Goal: Task Accomplishment & Management: Manage account settings

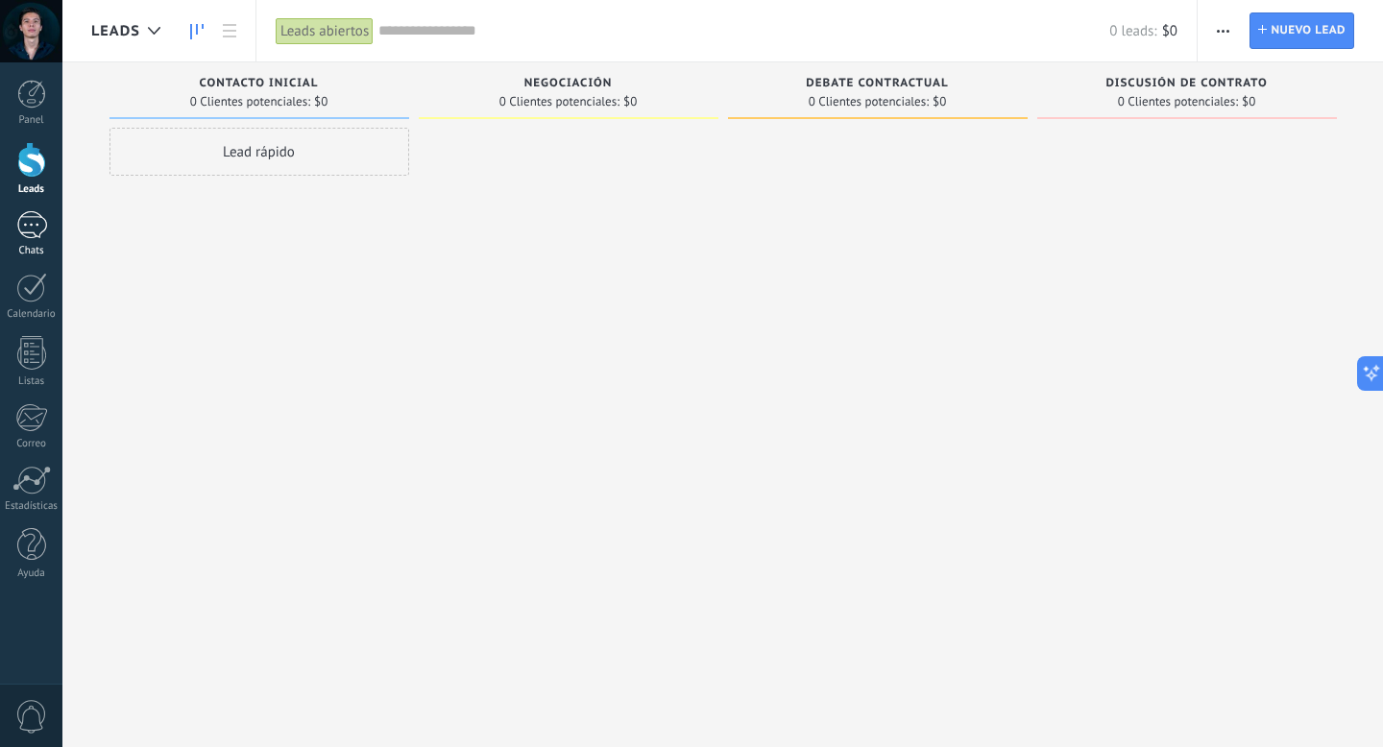
click at [35, 240] on link "Chats" at bounding box center [31, 234] width 62 height 46
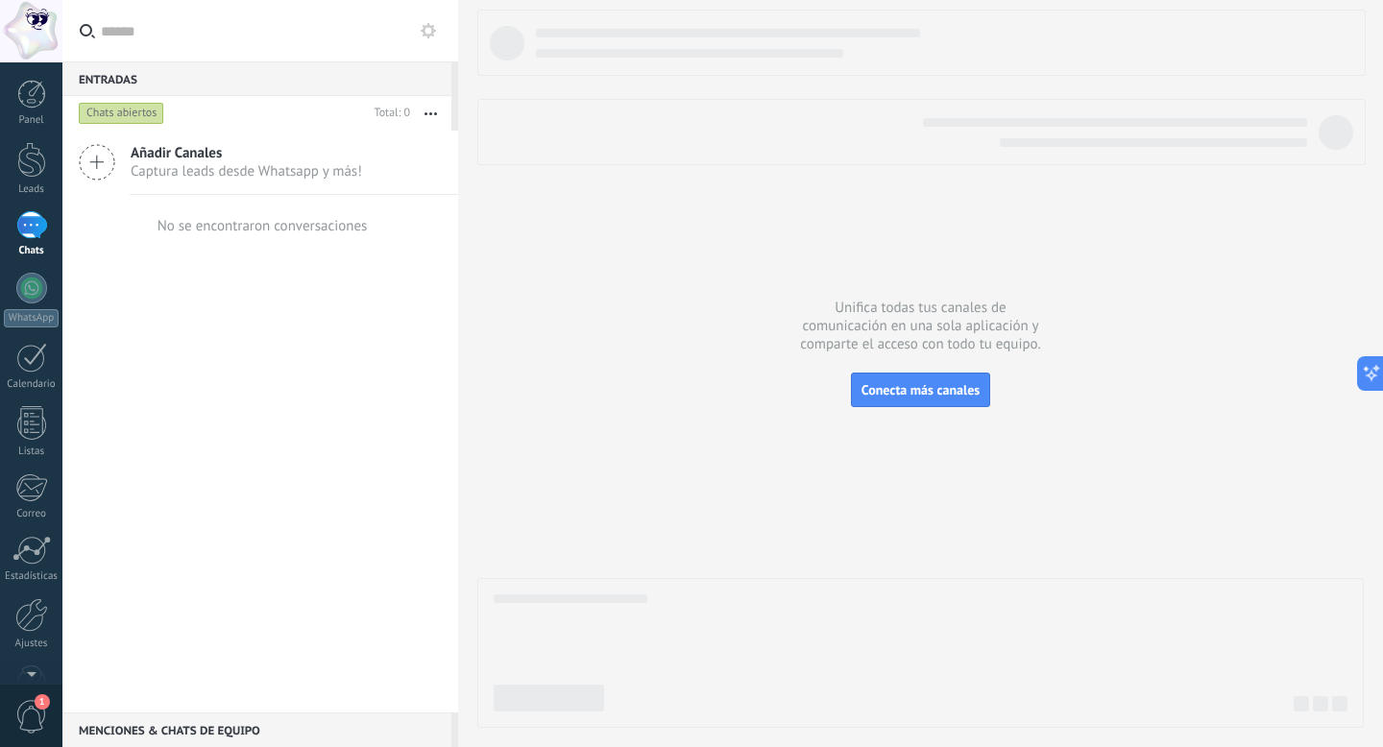
click at [427, 32] on icon at bounding box center [428, 30] width 15 height 15
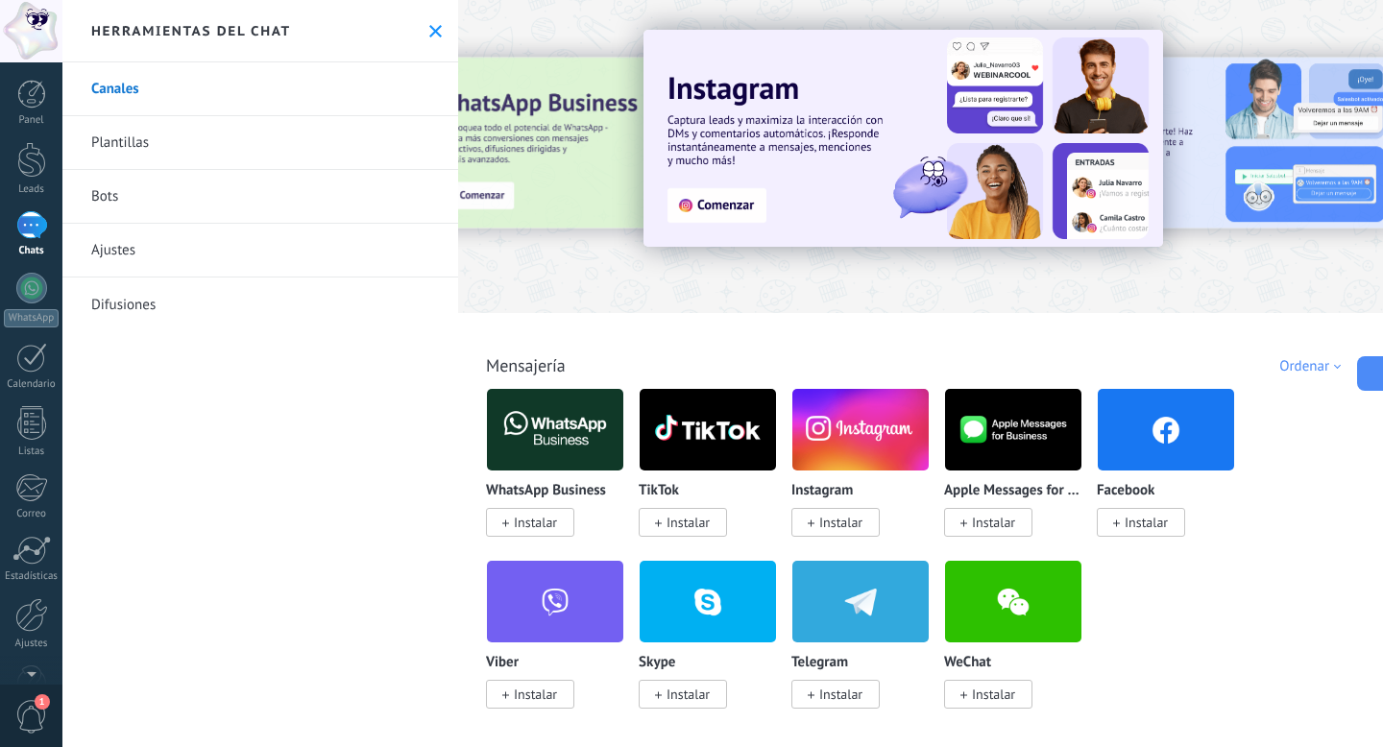
scroll to position [54, 0]
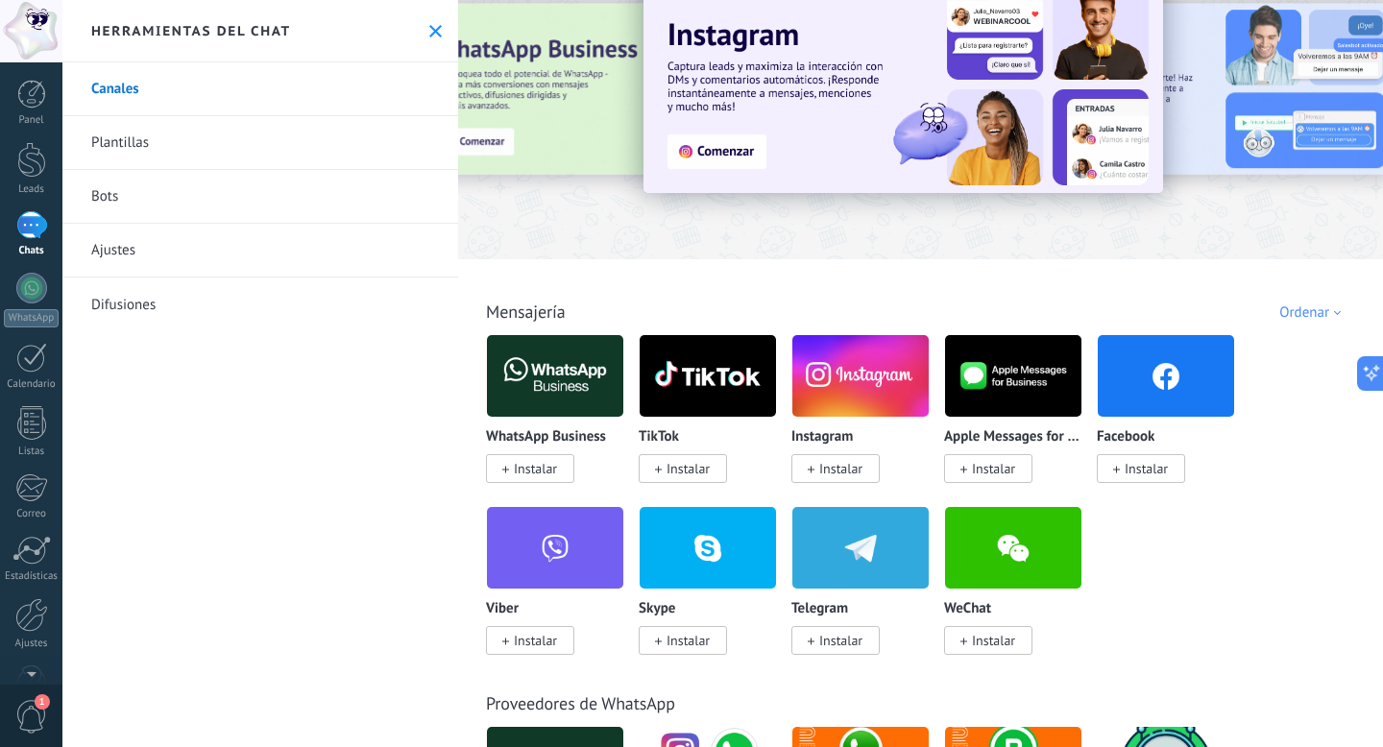
click at [541, 470] on span "Instalar" at bounding box center [535, 468] width 43 height 17
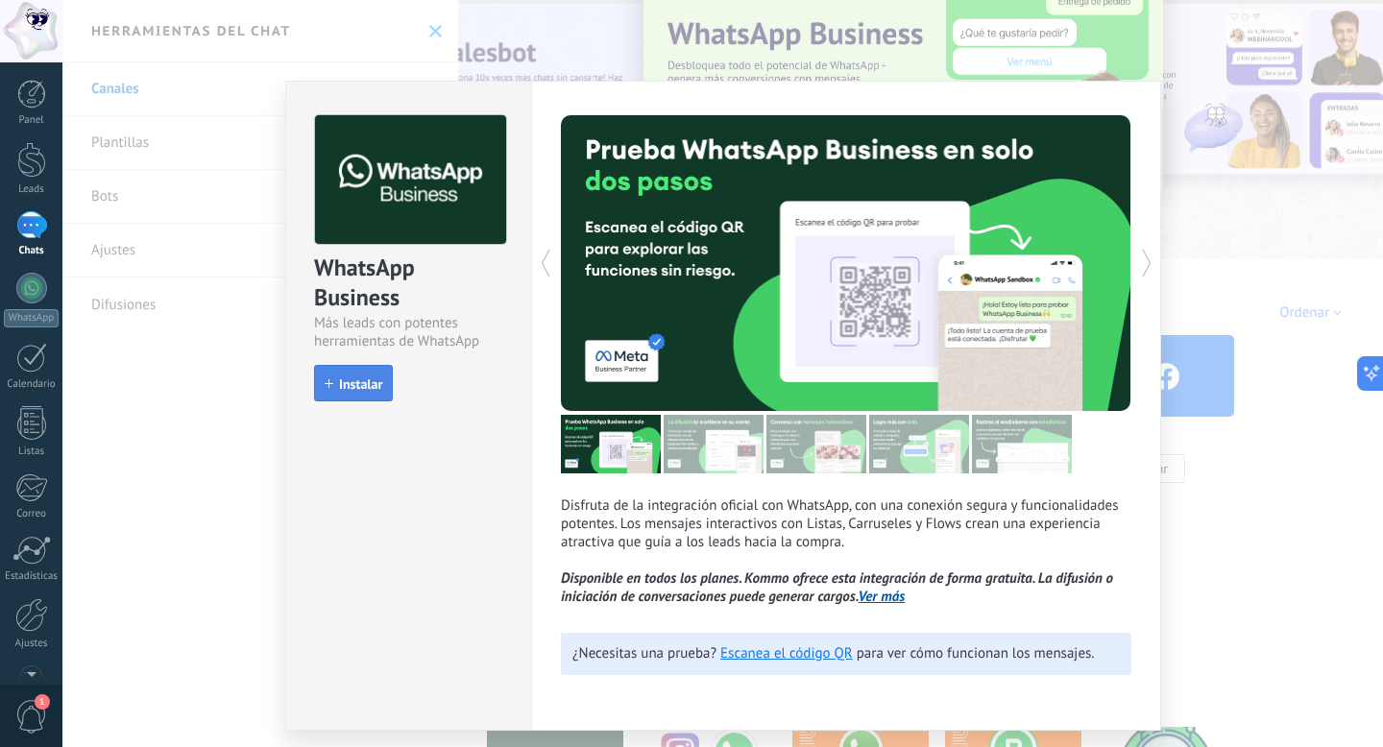
click at [354, 383] on span "Instalar" at bounding box center [360, 384] width 43 height 13
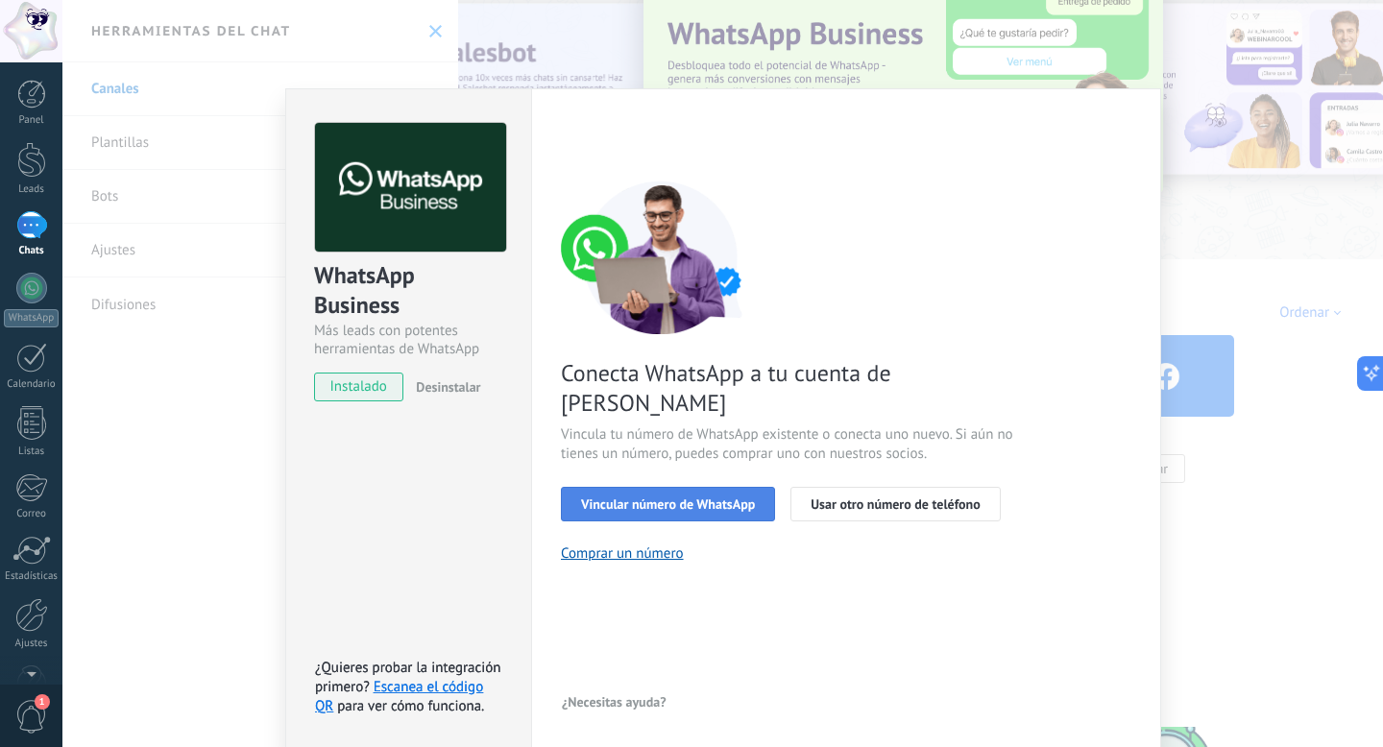
click at [696, 498] on span "Vincular número de WhatsApp" at bounding box center [668, 504] width 174 height 13
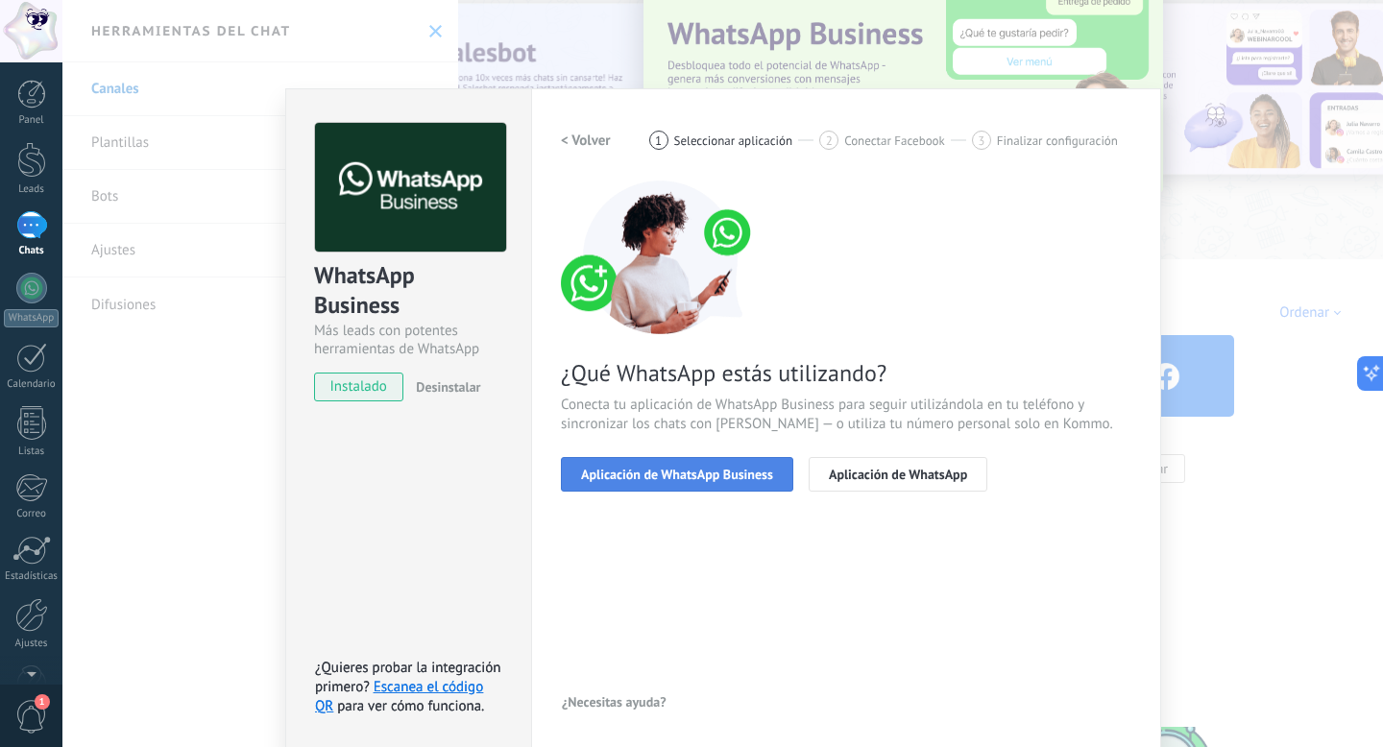
click at [696, 481] on span "Aplicación de WhatsApp Business" at bounding box center [677, 474] width 192 height 13
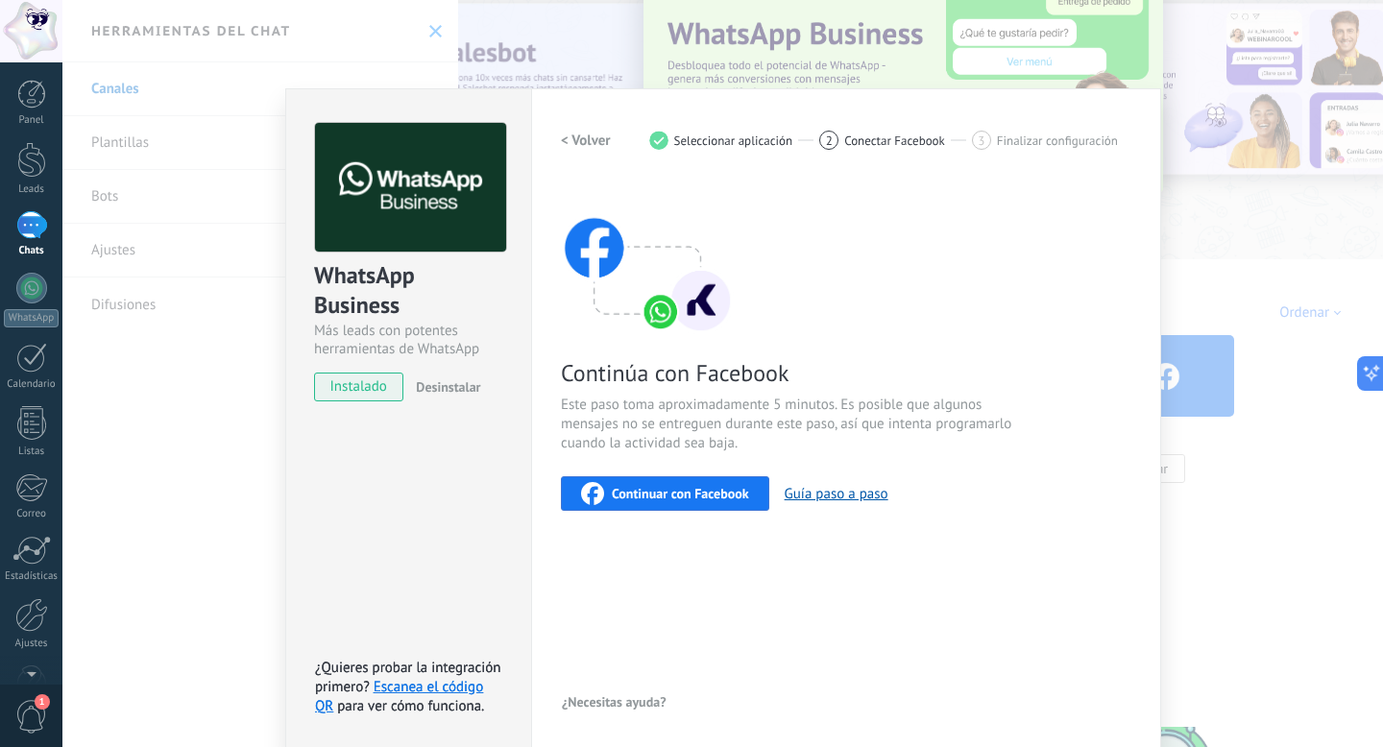
click at [693, 487] on span "Continuar con Facebook" at bounding box center [680, 493] width 137 height 13
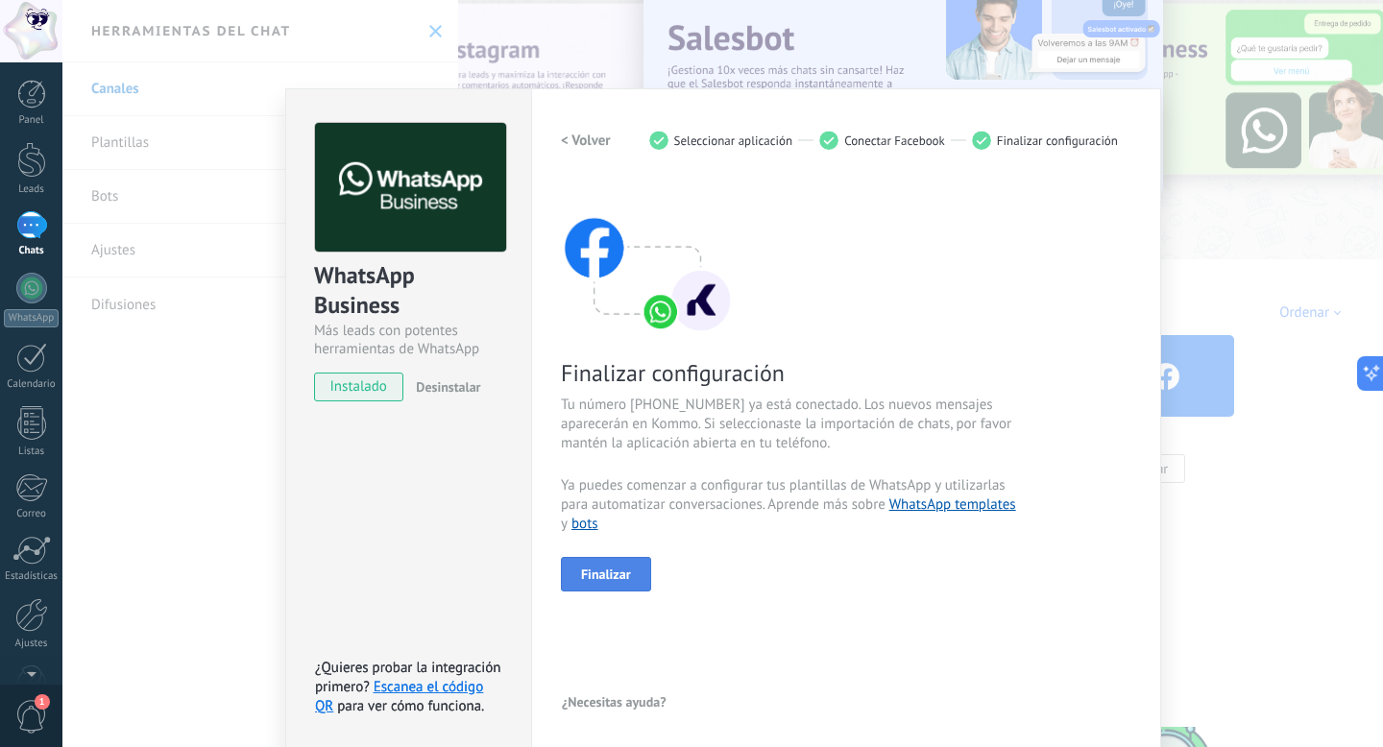
click at [603, 580] on span "Finalizar" at bounding box center [606, 574] width 50 height 13
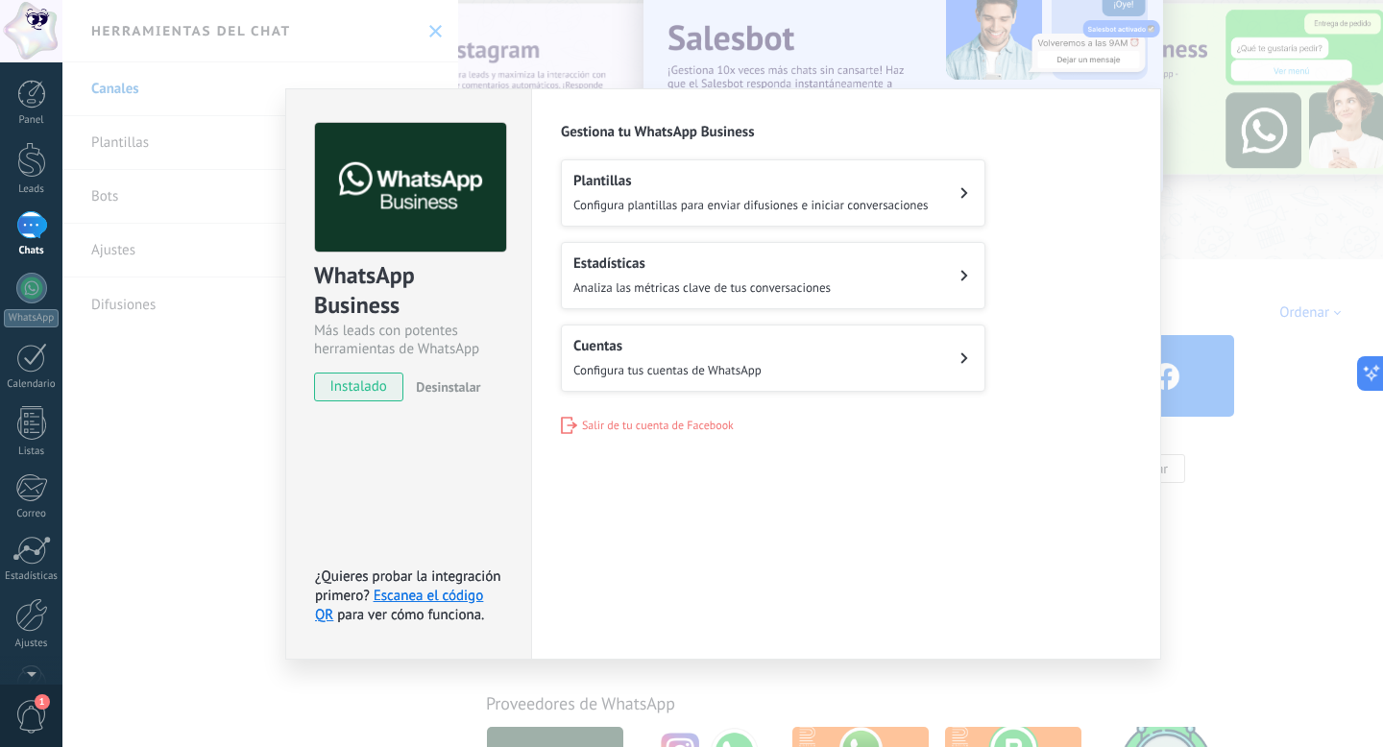
click at [685, 378] on button "Cuentas Configura tus cuentas de WhatsApp" at bounding box center [773, 358] width 425 height 67
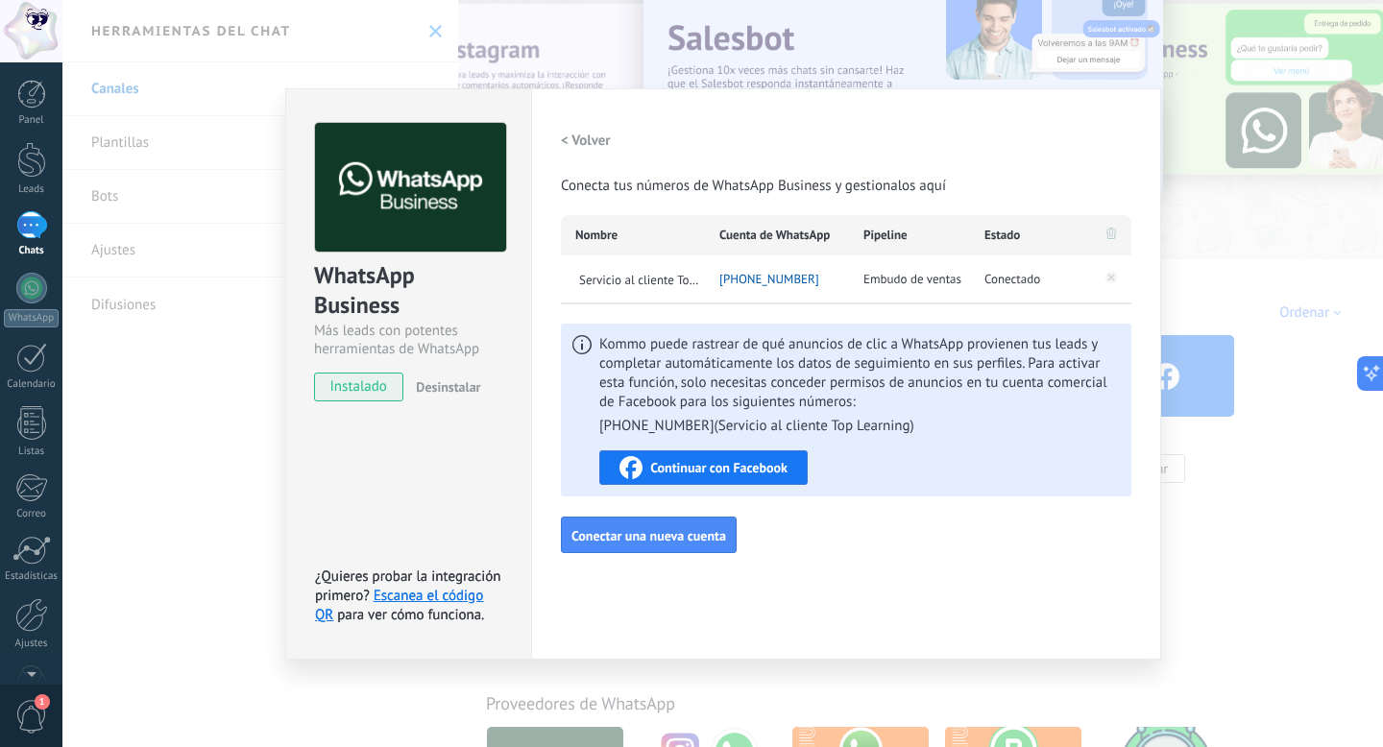
click at [175, 374] on div "WhatsApp Business Más leads con potentes herramientas de WhatsApp instalado Des…" at bounding box center [722, 373] width 1321 height 747
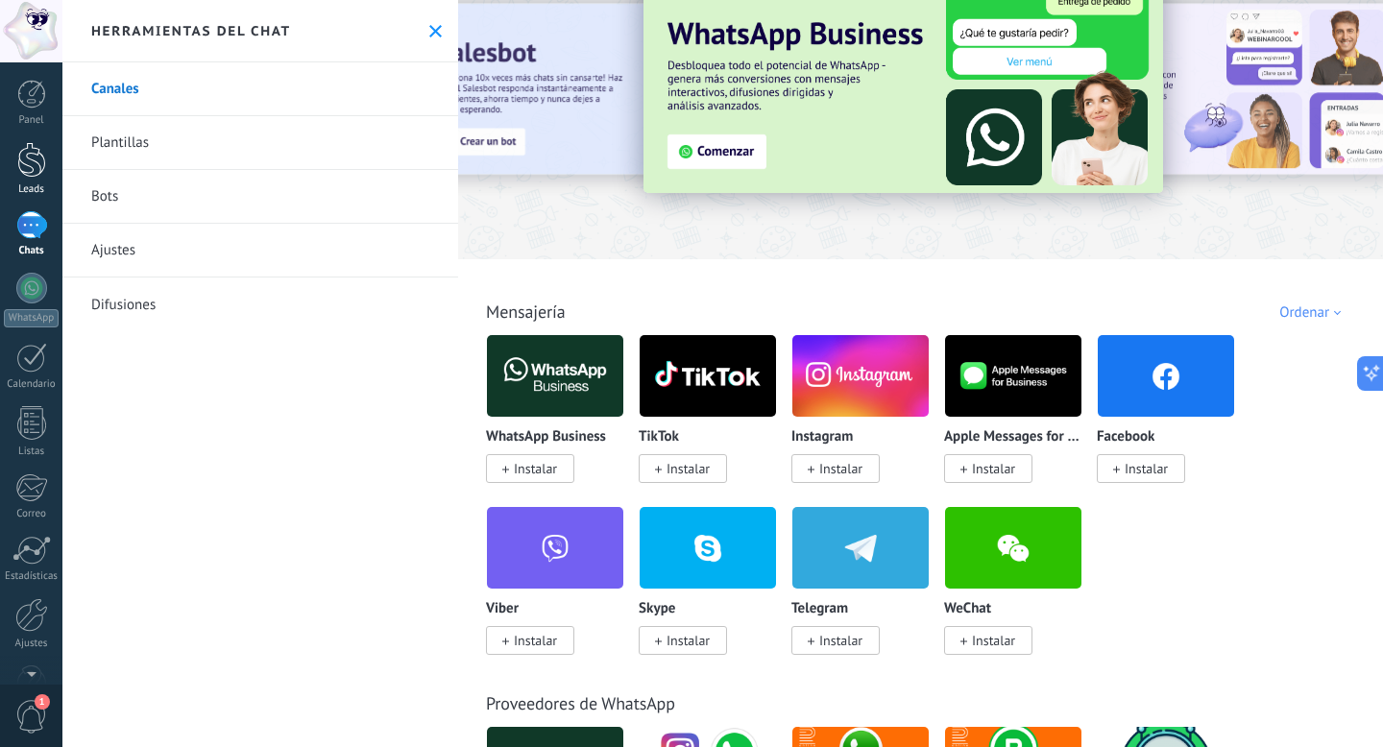
click at [25, 175] on div at bounding box center [31, 160] width 29 height 36
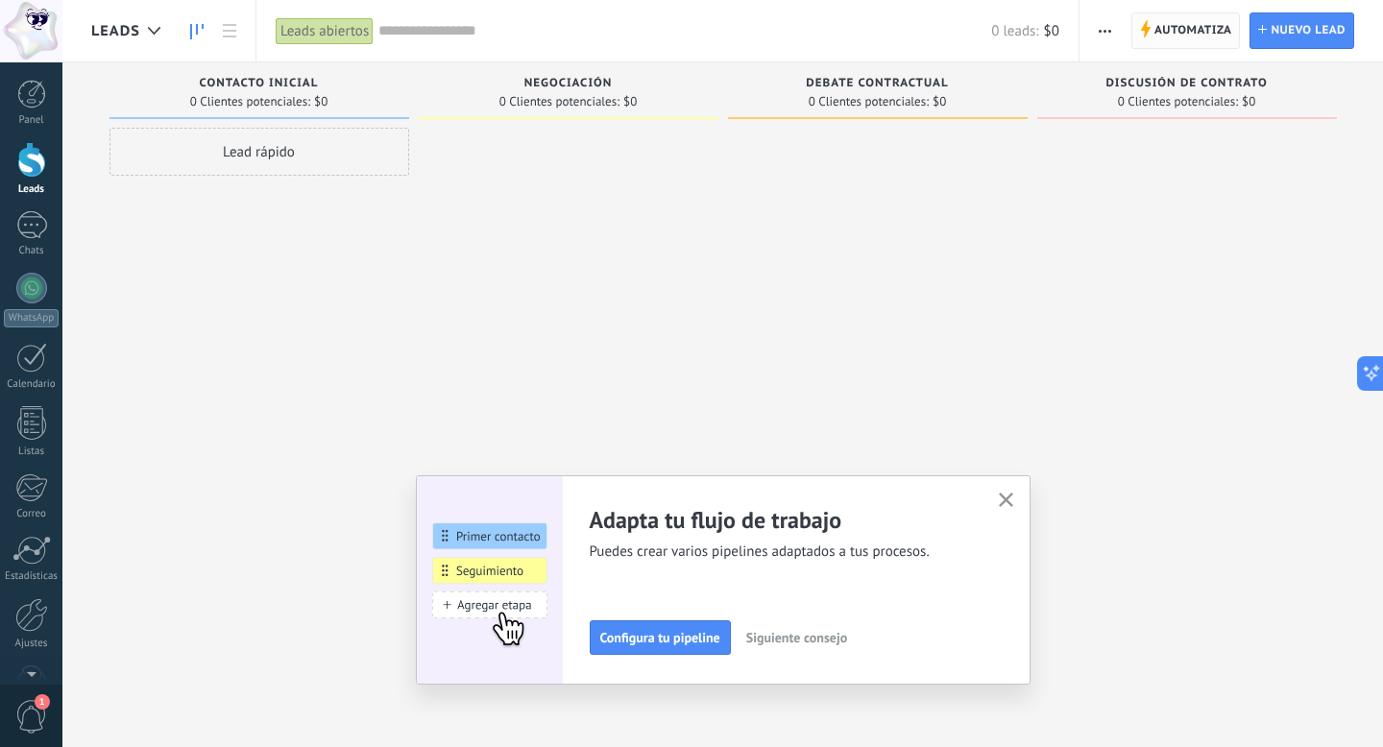
click at [1183, 37] on span "Automatiza" at bounding box center [1194, 30] width 78 height 35
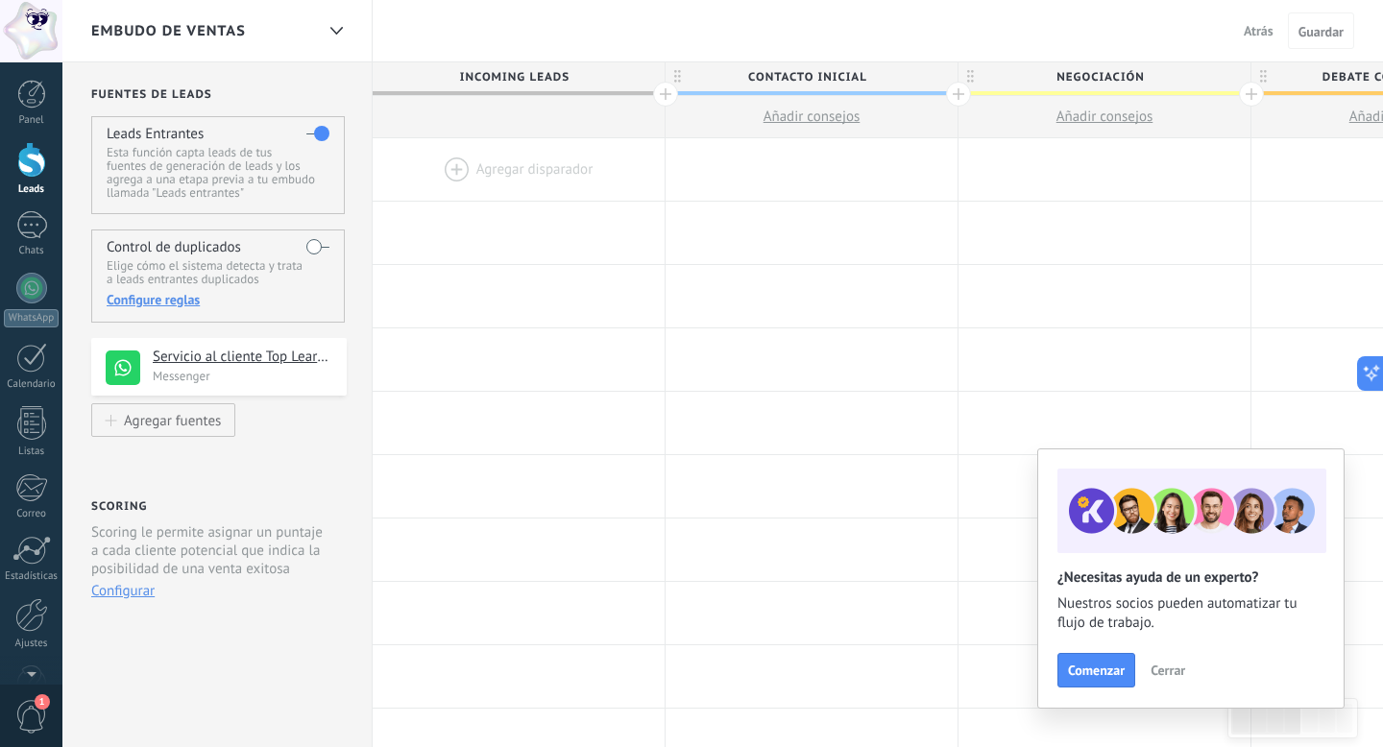
click at [312, 131] on label at bounding box center [317, 133] width 23 height 31
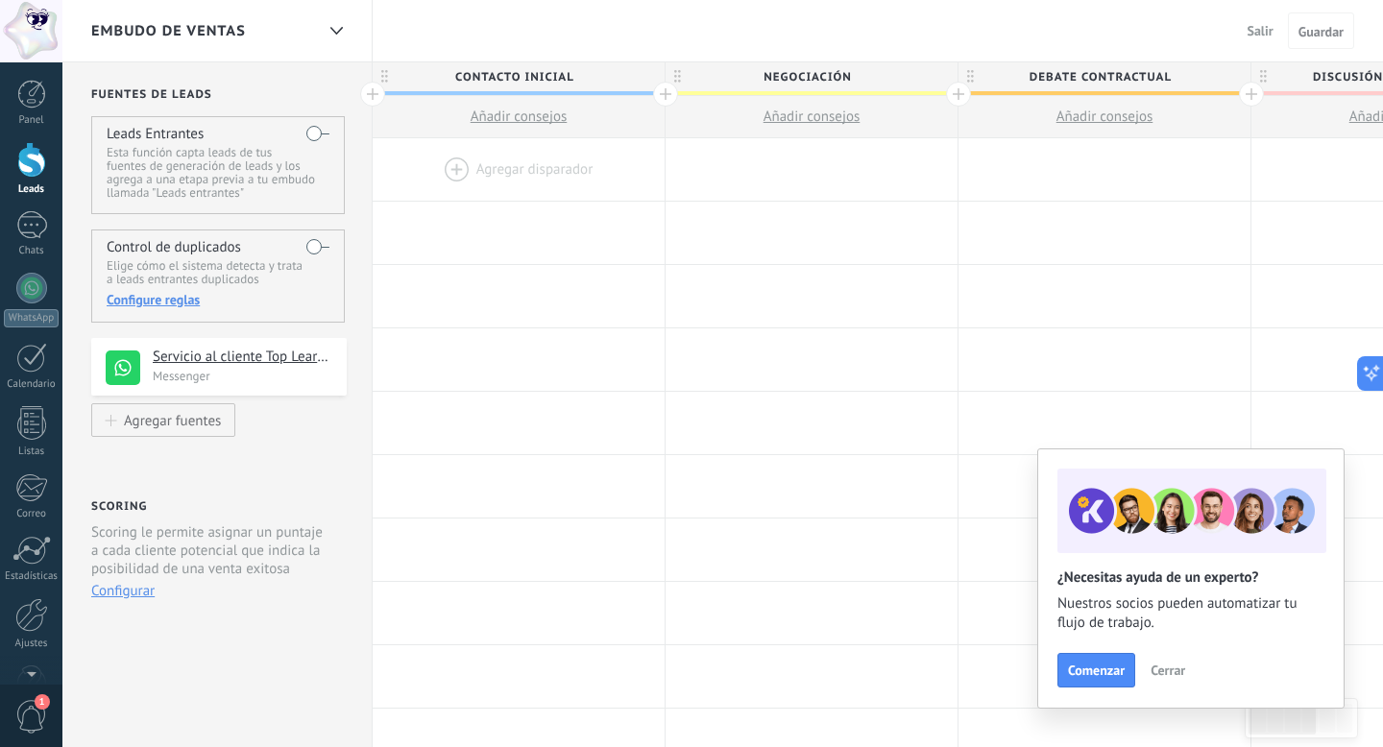
click at [527, 164] on div at bounding box center [519, 169] width 292 height 62
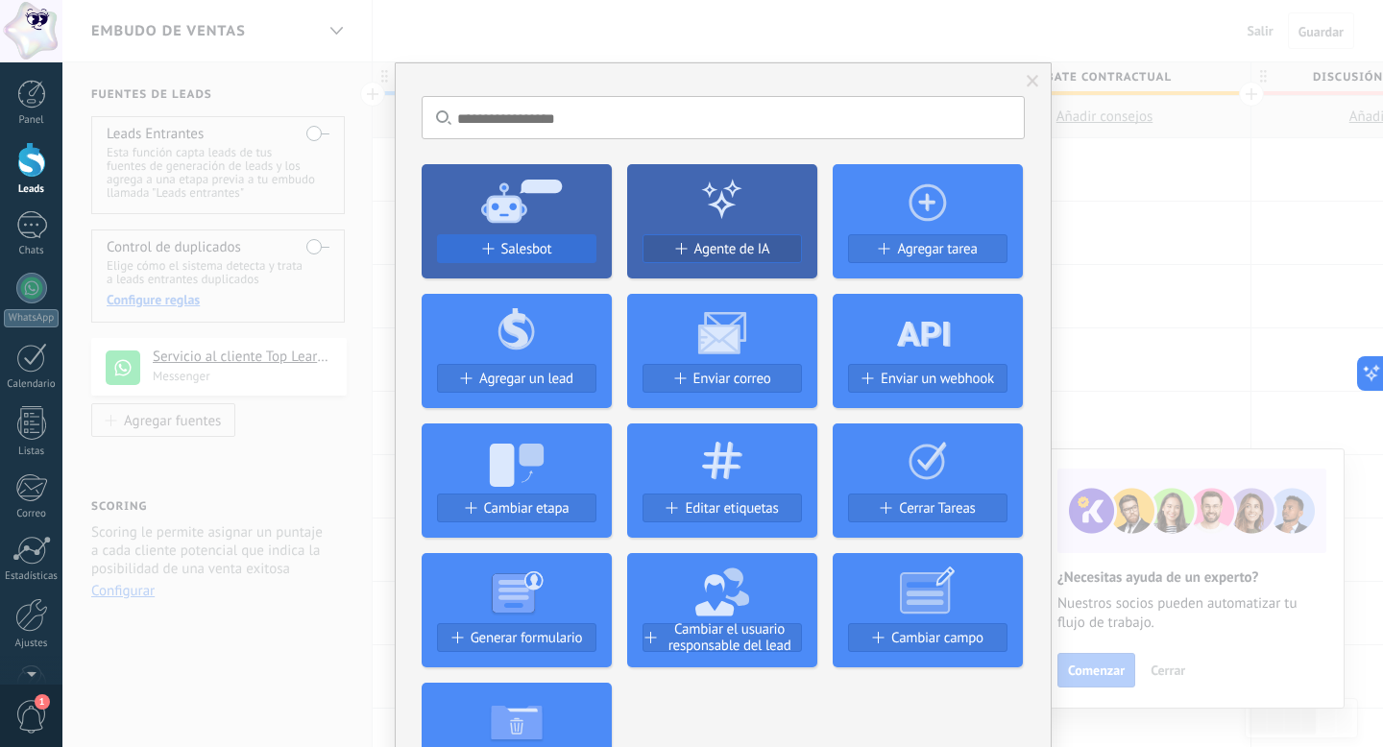
click at [534, 254] on span "Salesbot" at bounding box center [526, 249] width 51 height 16
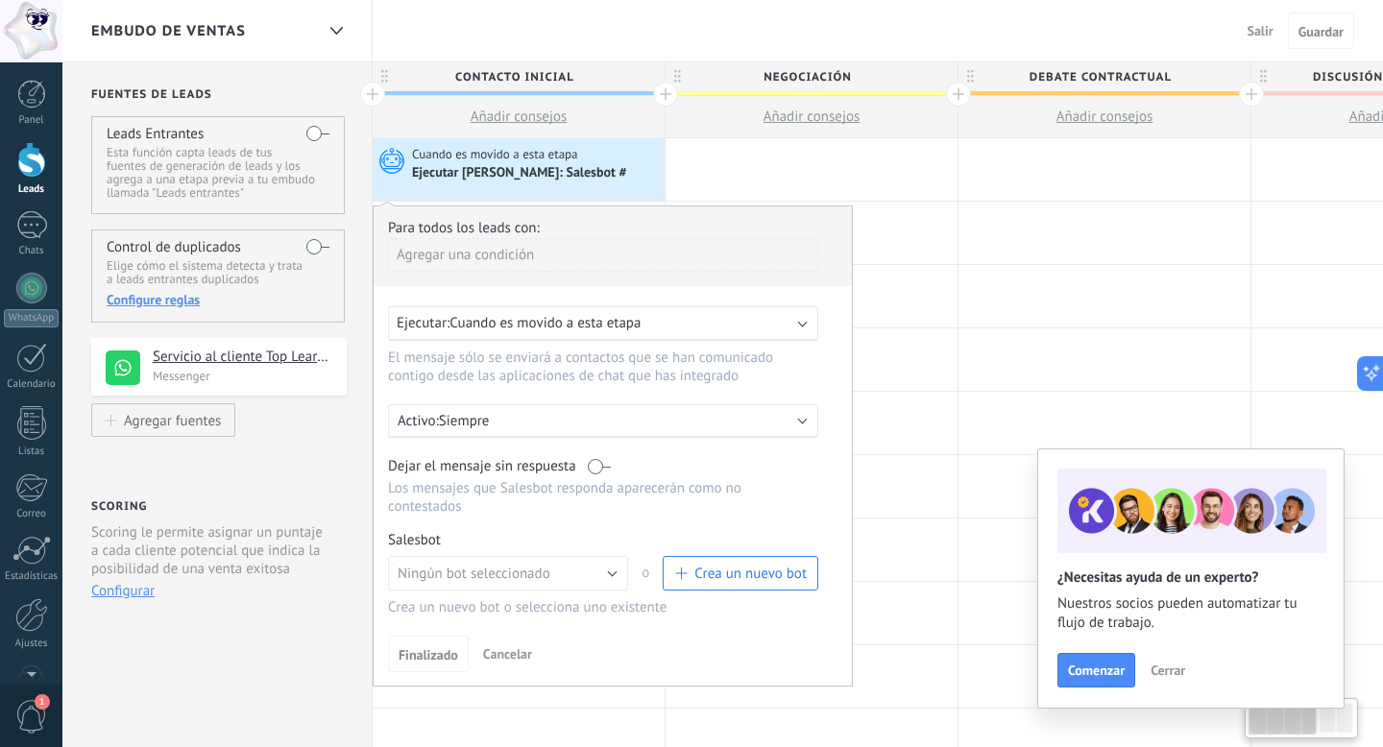
click at [586, 322] on span "Cuando es movido a esta etapa" at bounding box center [545, 323] width 191 height 18
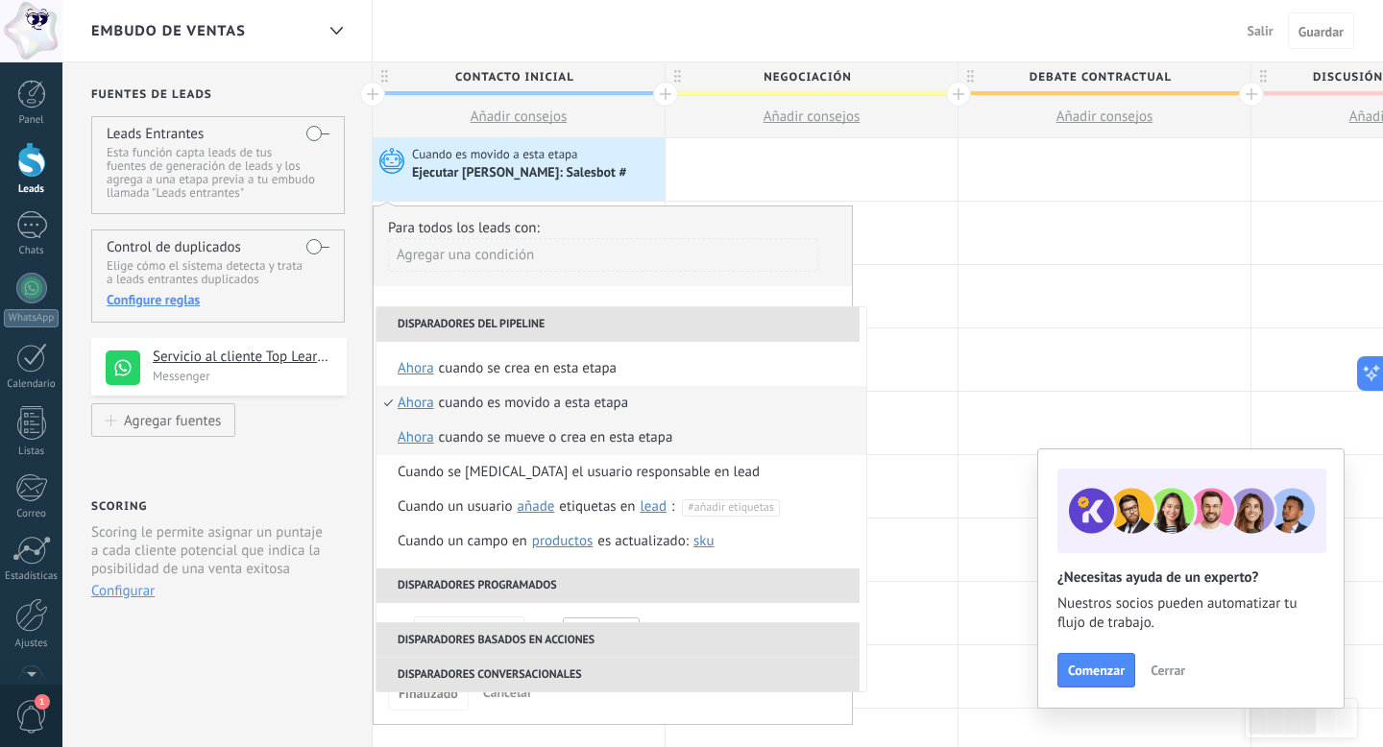
click at [558, 432] on div "Cuando se mueve o crea en esta etapa" at bounding box center [556, 438] width 234 height 35
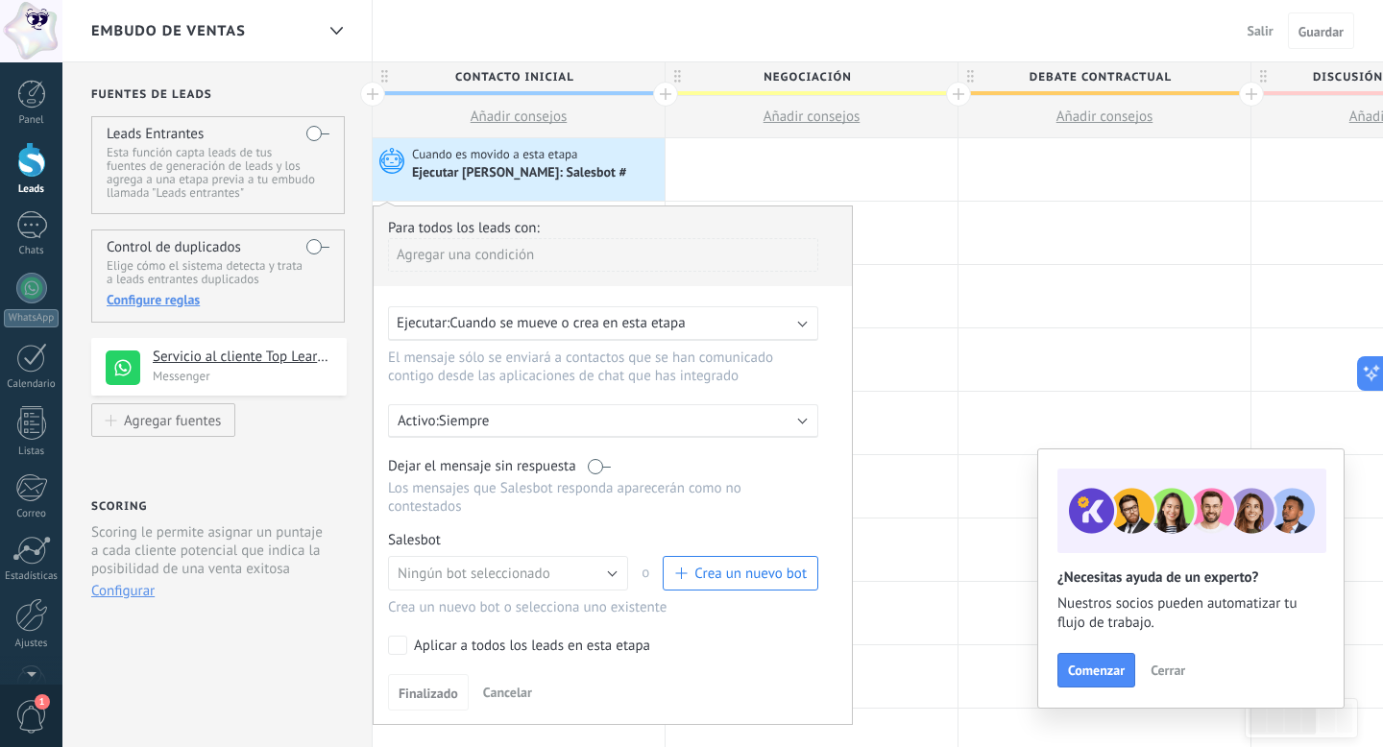
click at [716, 580] on span "Crea un nuevo bot" at bounding box center [751, 574] width 112 height 18
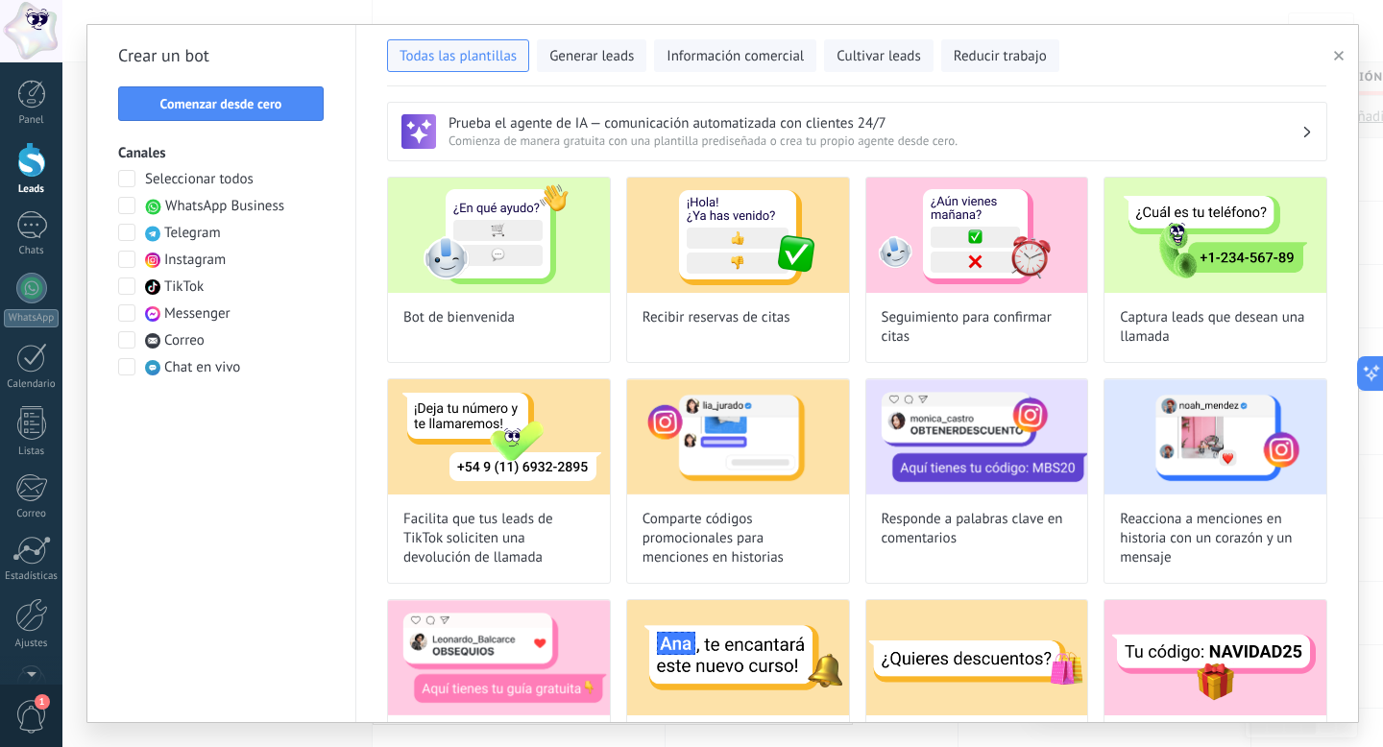
type input "**********"
click at [227, 109] on span "Comenzar desde cero" at bounding box center [221, 103] width 122 height 13
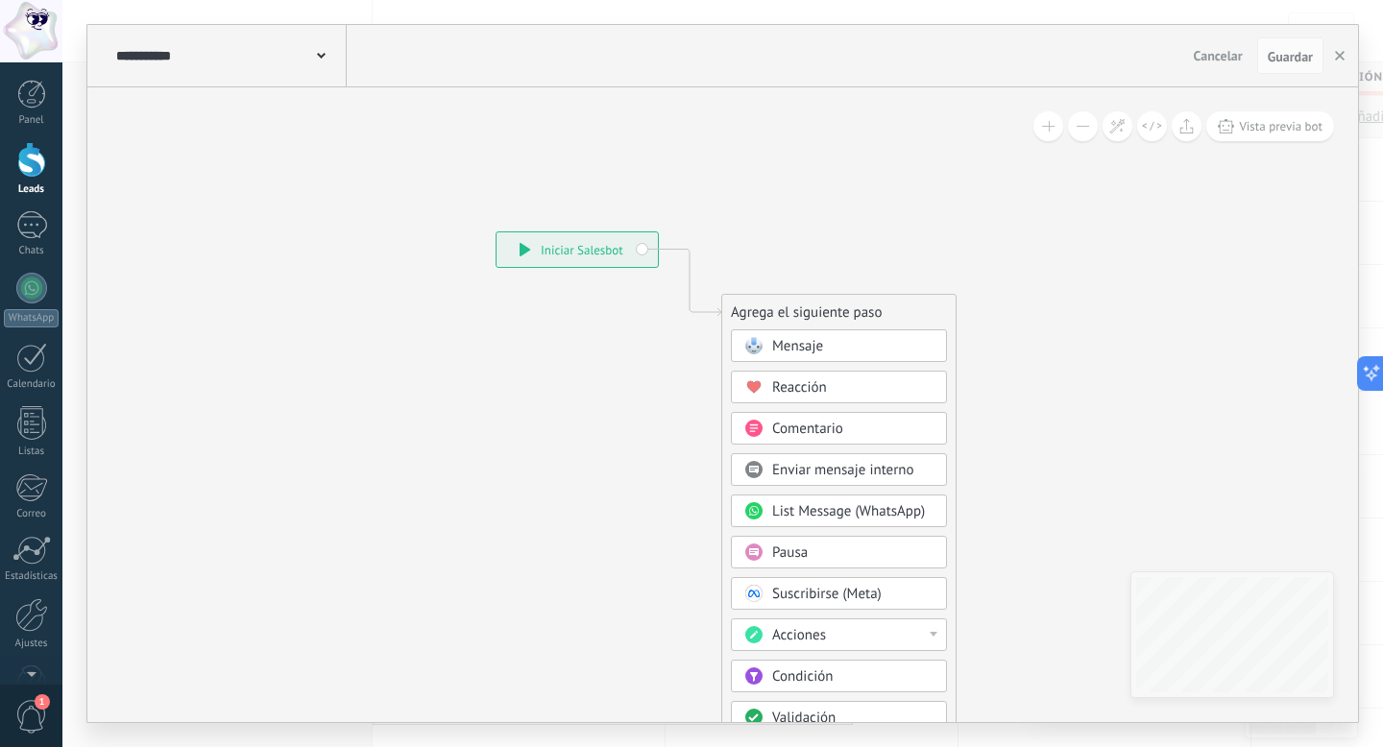
click at [817, 346] on span "Mensaje" at bounding box center [797, 346] width 51 height 18
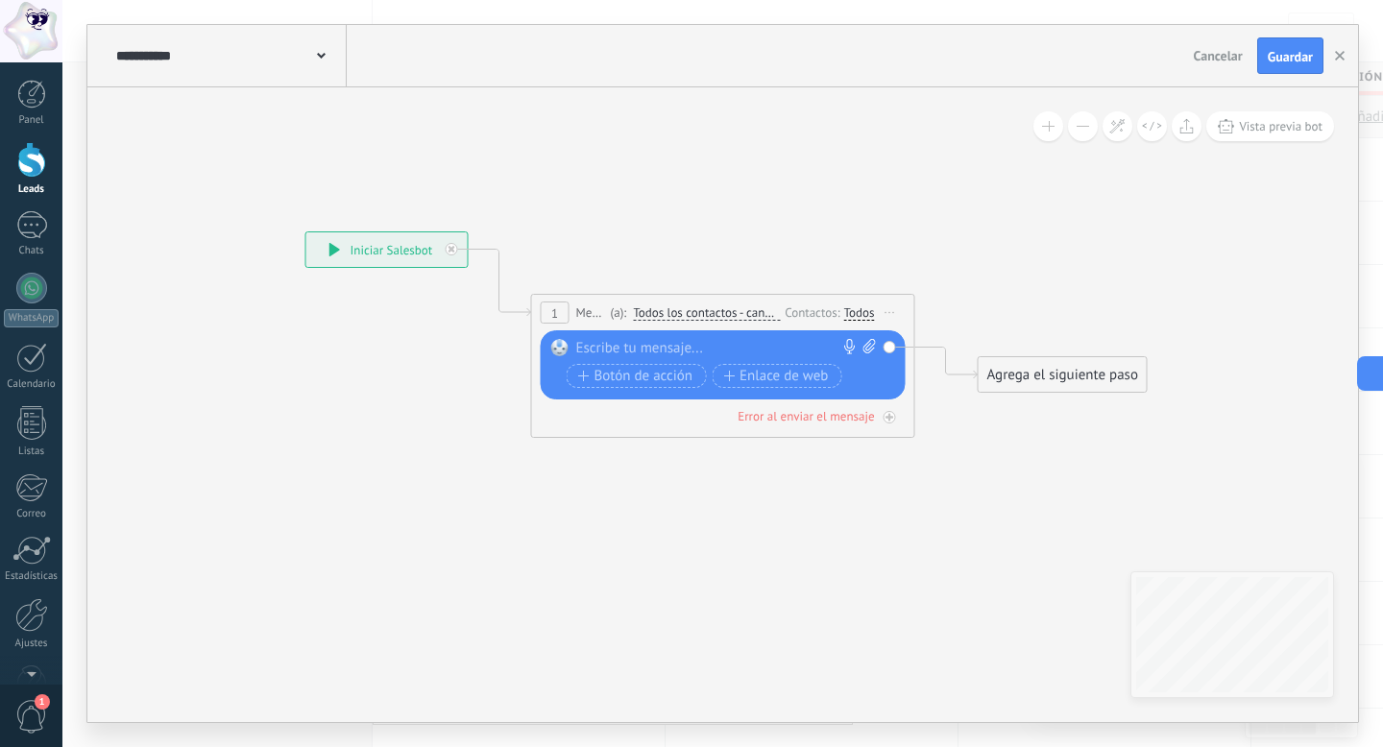
click at [695, 352] on div at bounding box center [718, 348] width 285 height 19
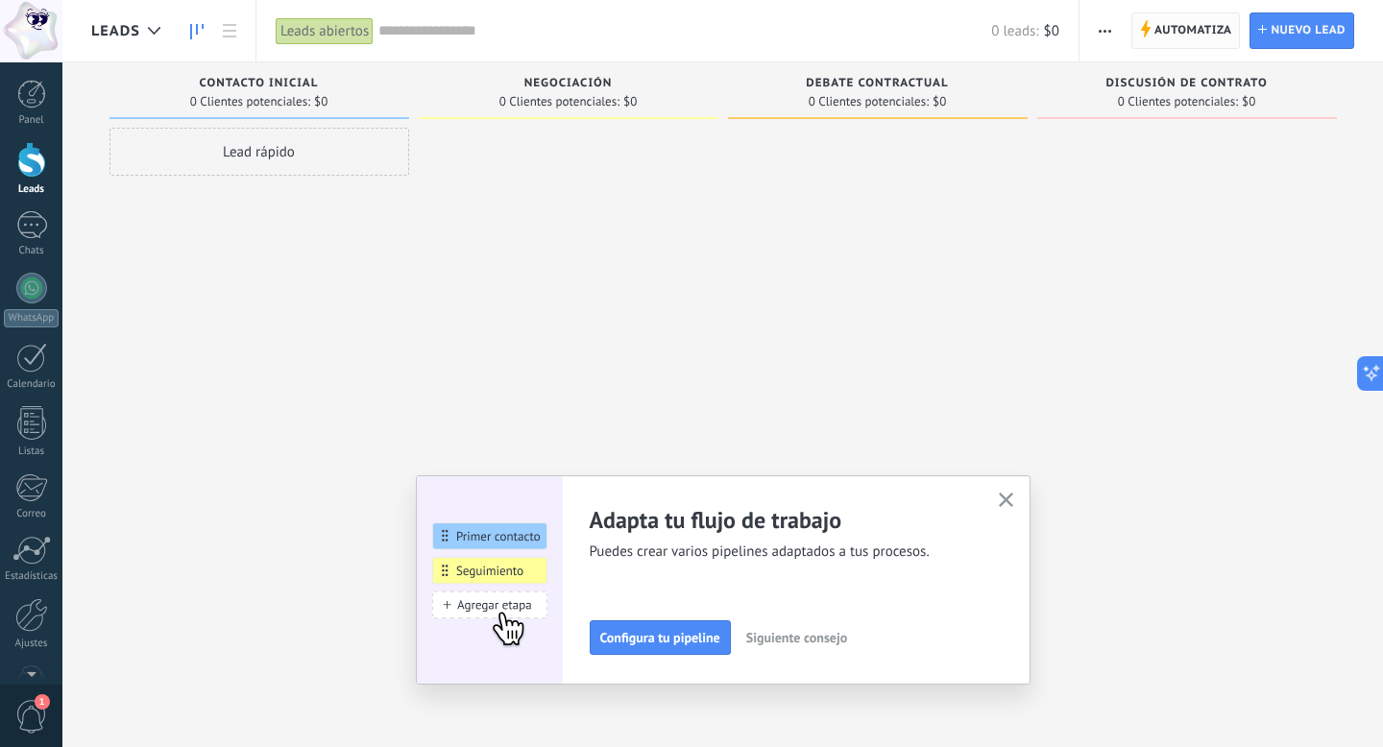
click at [1165, 28] on span "Automatiza" at bounding box center [1194, 30] width 78 height 35
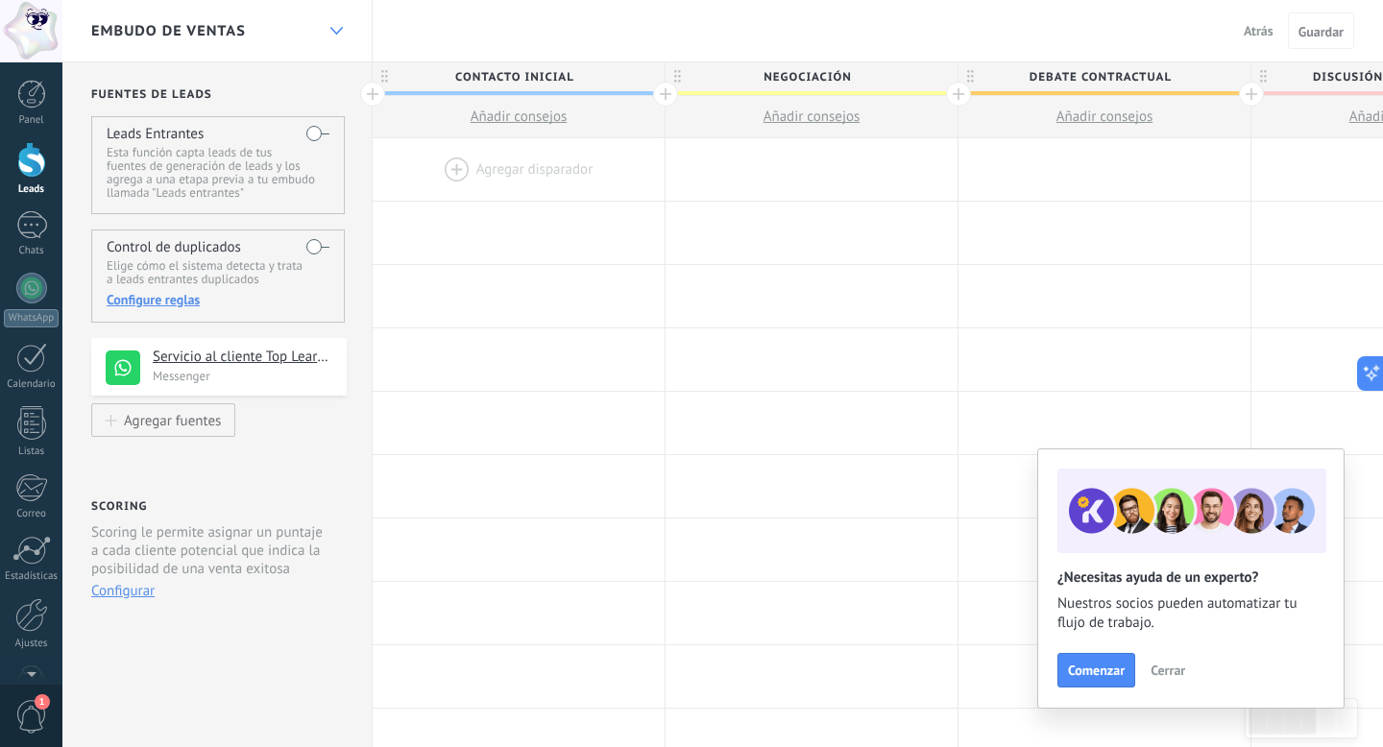
click at [334, 20] on div at bounding box center [336, 30] width 33 height 37
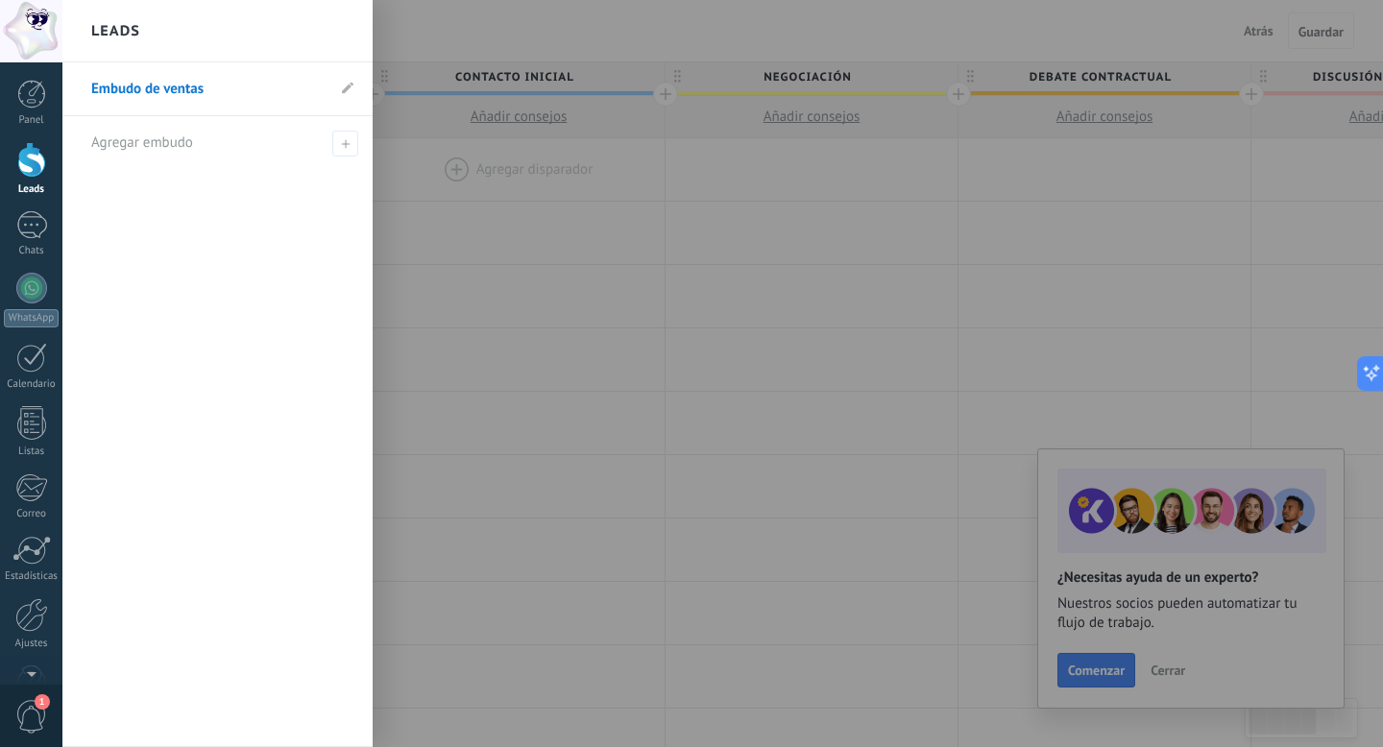
click at [405, 246] on div at bounding box center [753, 373] width 1383 height 747
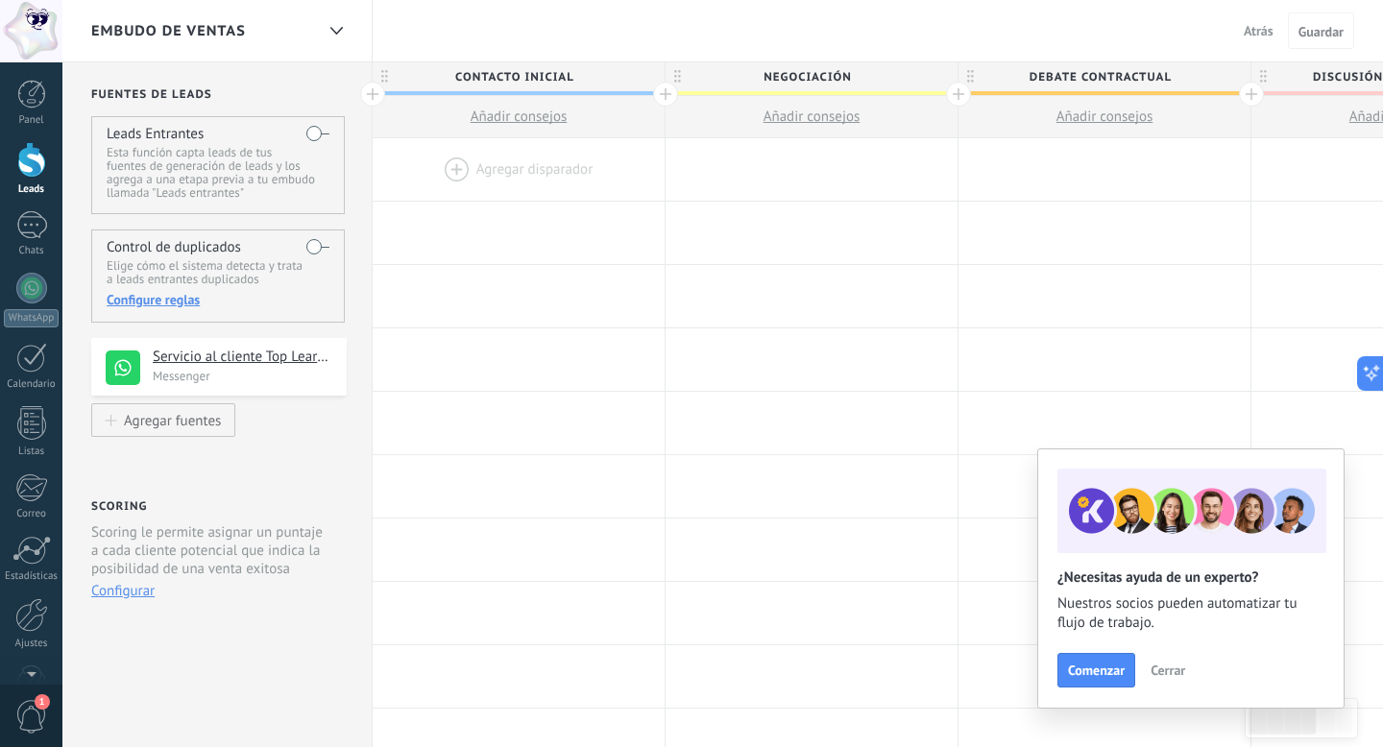
click at [272, 23] on div "Embudo de ventas" at bounding box center [202, 30] width 223 height 61
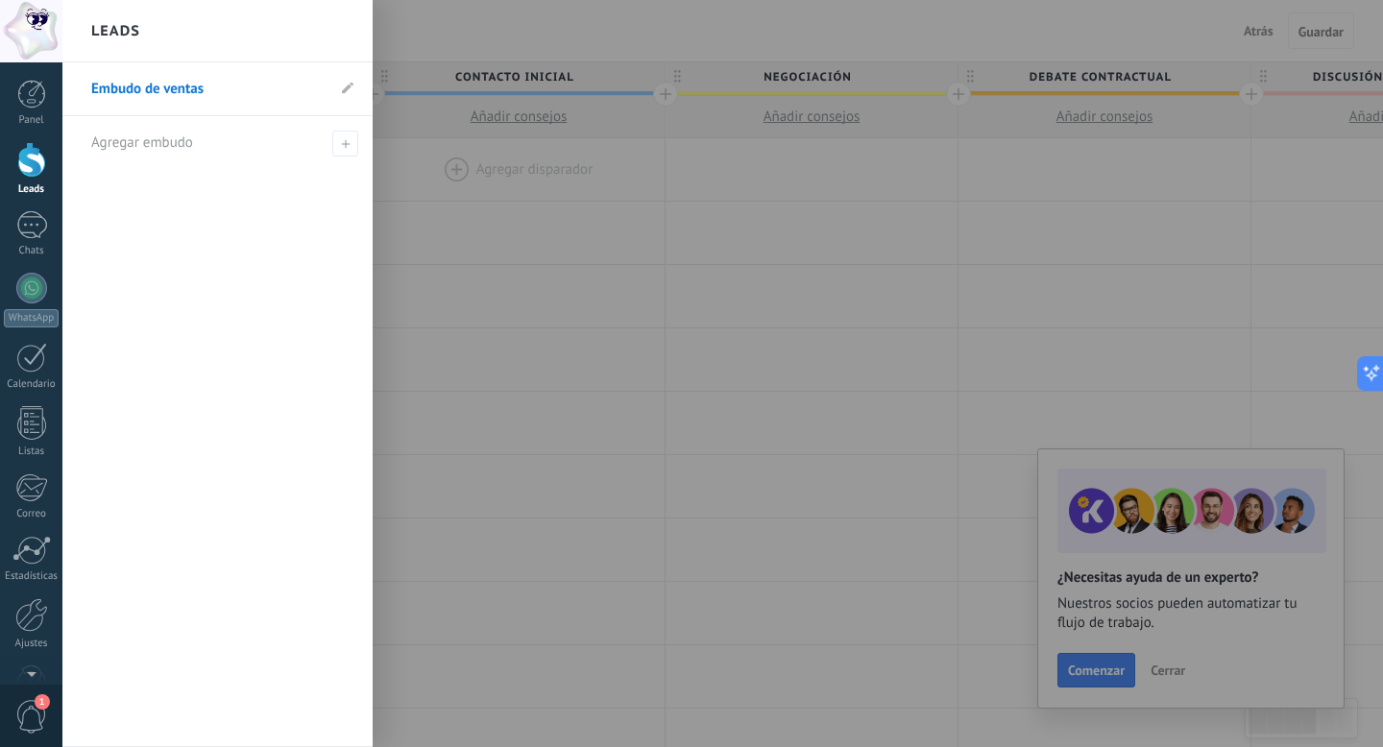
click at [460, 244] on div at bounding box center [753, 373] width 1383 height 747
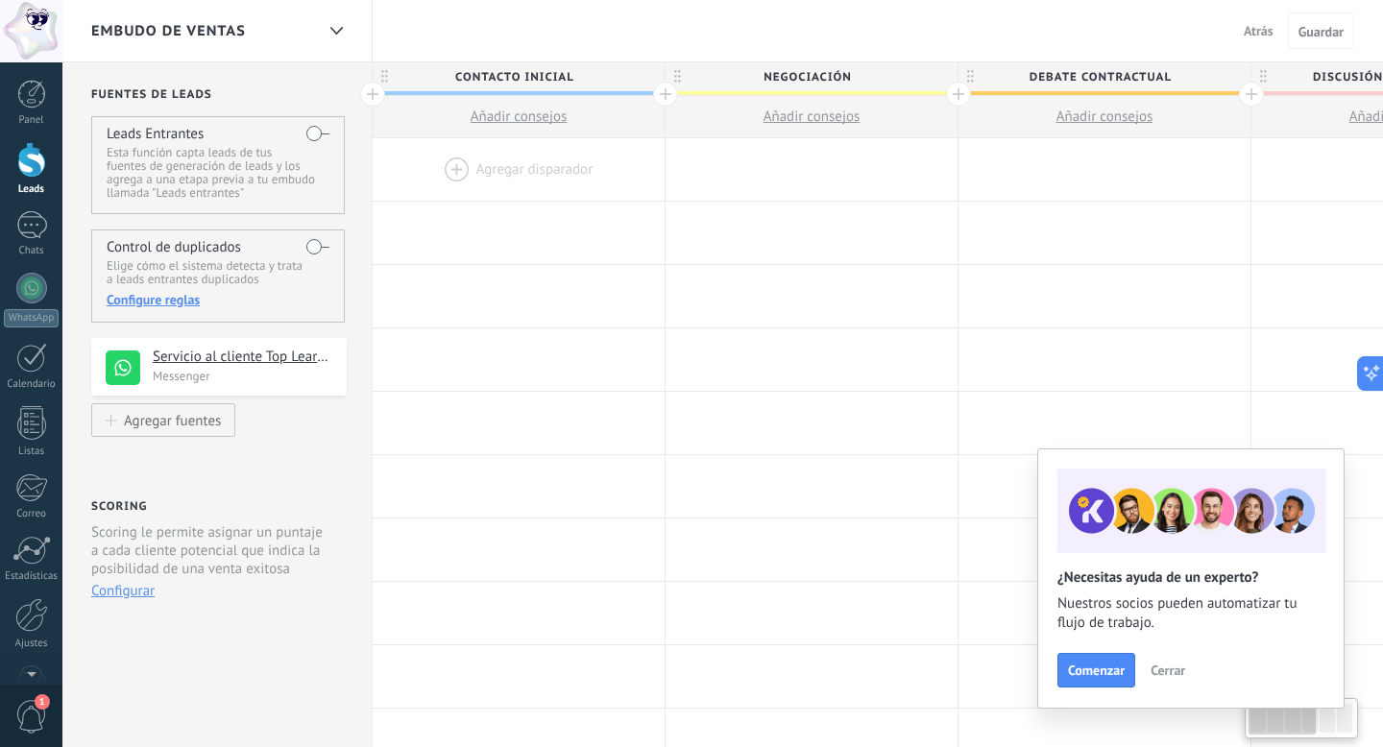
click at [196, 19] on div "Embudo de ventas" at bounding box center [202, 30] width 223 height 61
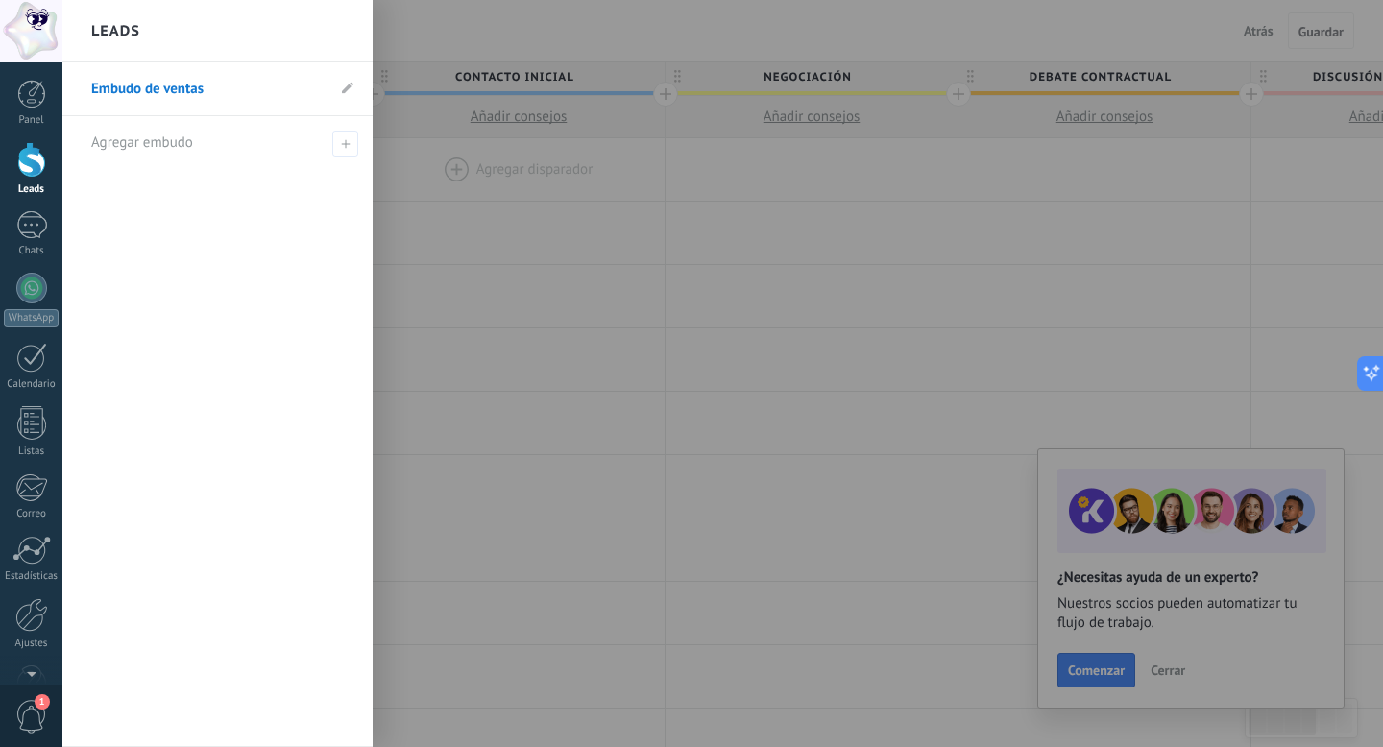
click at [439, 213] on div at bounding box center [753, 373] width 1383 height 747
